Goal: Task Accomplishment & Management: Manage account settings

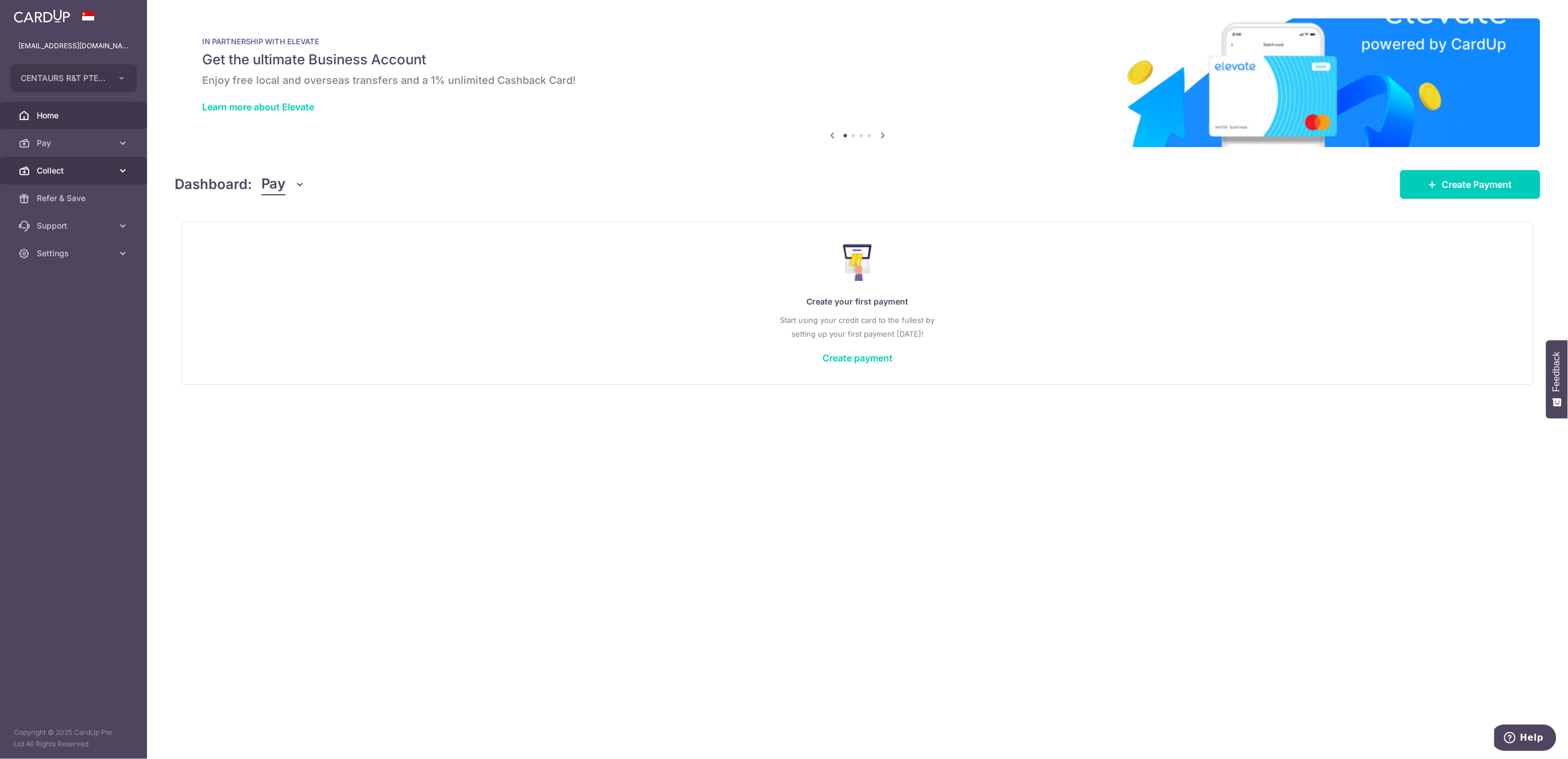
click at [82, 173] on span "Collect" at bounding box center [75, 170] width 76 height 11
click at [77, 198] on span "Dashboard" at bounding box center [75, 198] width 76 height 11
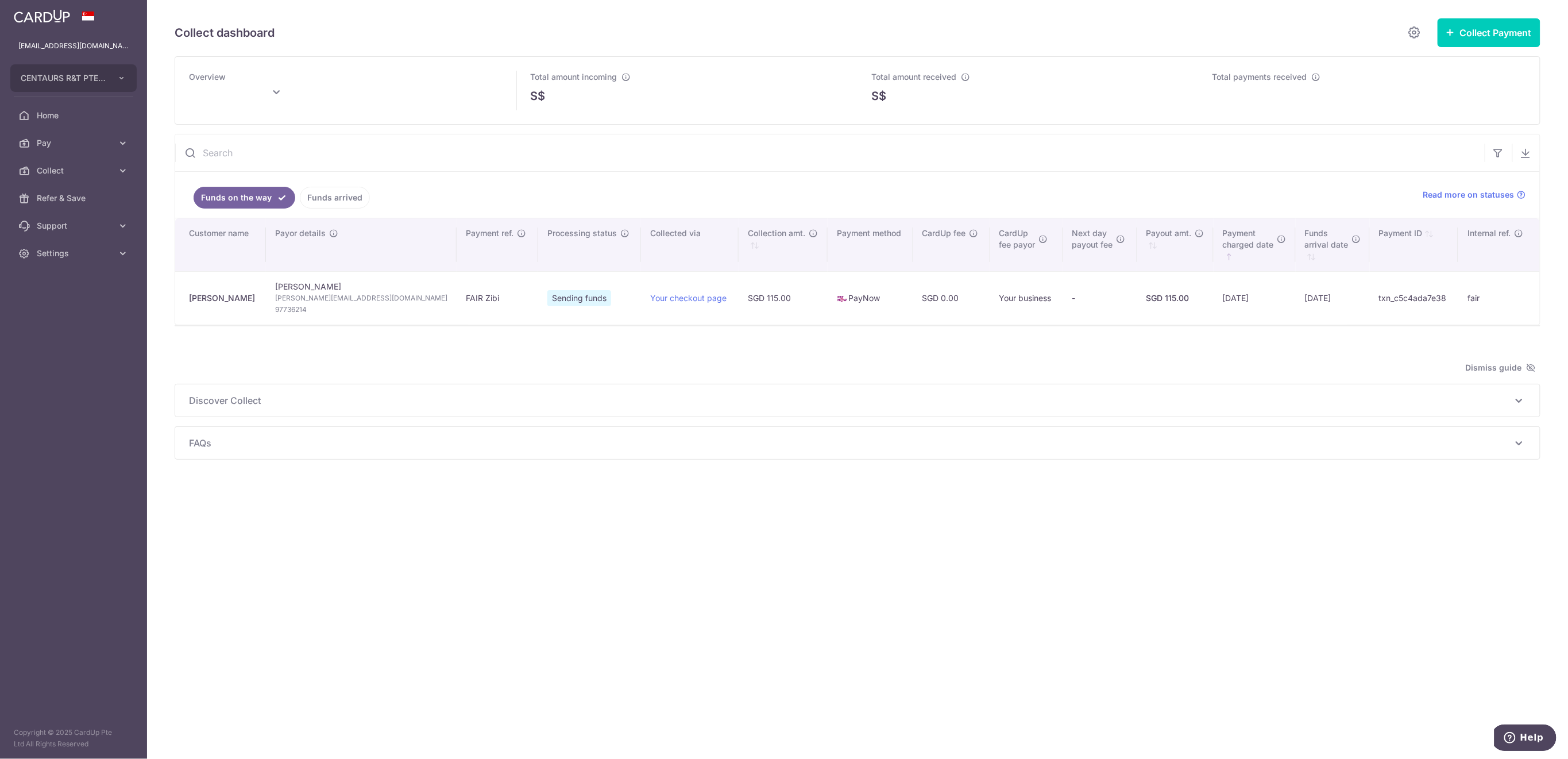
click at [350, 196] on link "Funds arrived" at bounding box center [335, 198] width 70 height 22
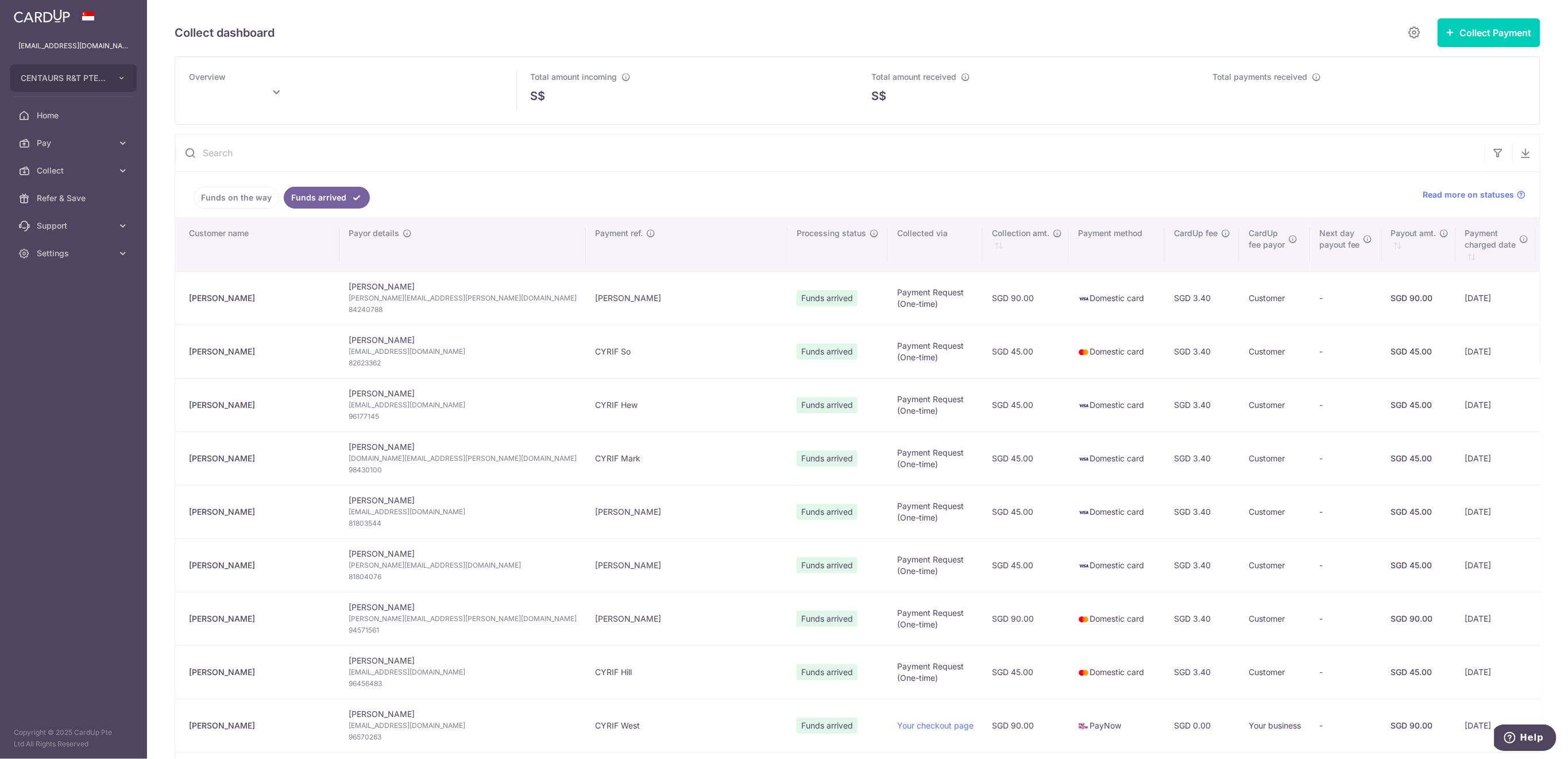
type input "[DATE]"
click at [80, 171] on span "Collect" at bounding box center [75, 170] width 76 height 11
click at [56, 251] on span "Payment Requests" at bounding box center [75, 253] width 76 height 11
